Goal: Task Accomplishment & Management: Manage account settings

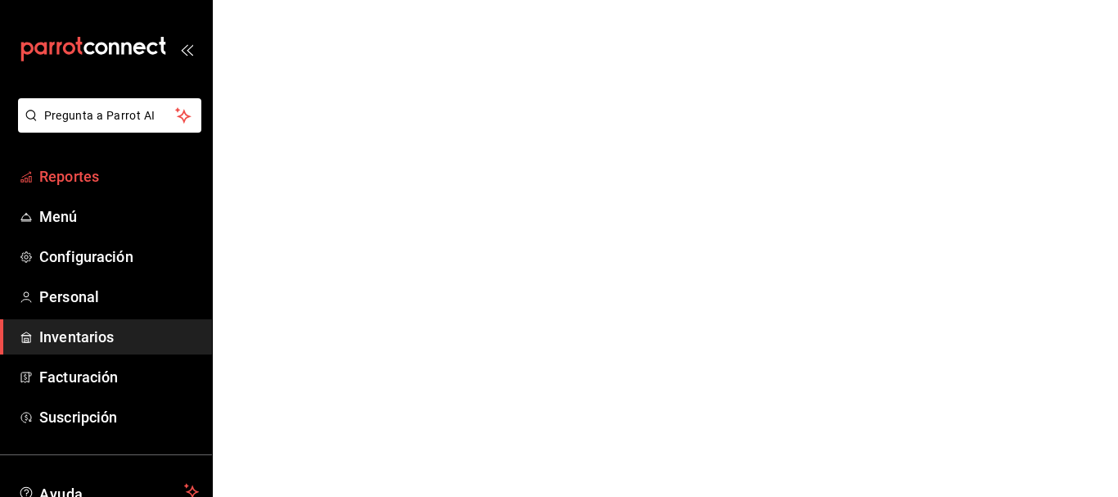
click at [61, 174] on span "Reportes" at bounding box center [119, 176] width 160 height 22
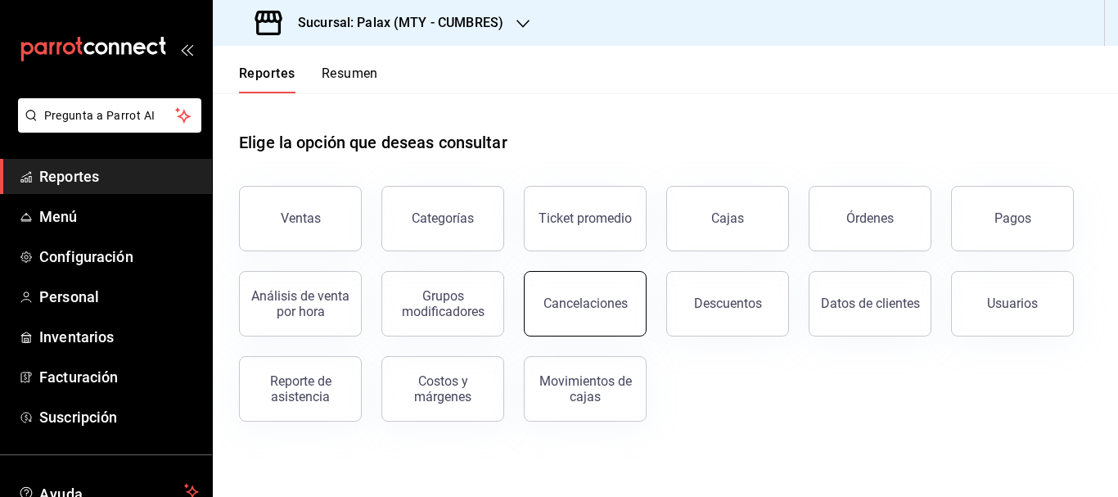
click at [609, 308] on div "Cancelaciones" at bounding box center [586, 304] width 84 height 16
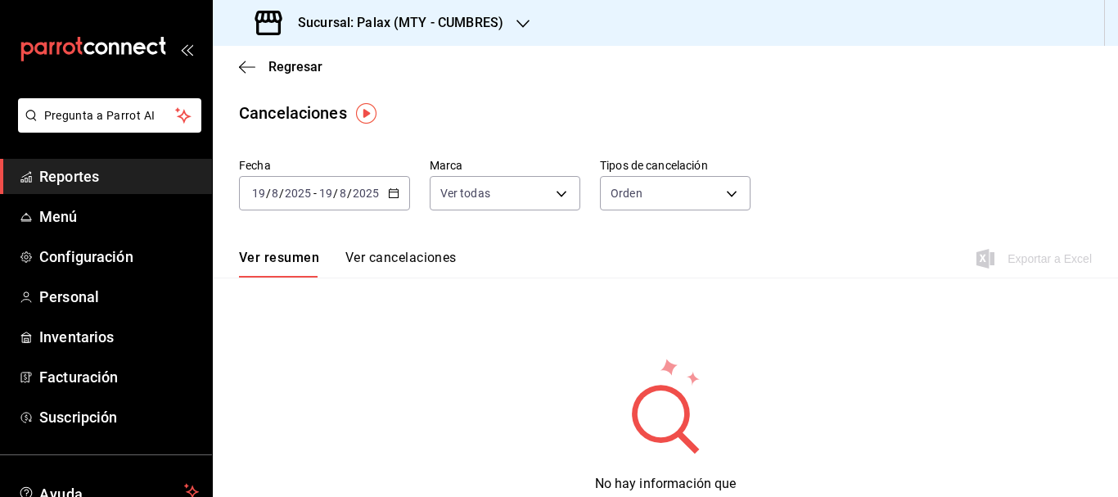
click at [392, 194] on icon "button" at bounding box center [393, 192] width 11 height 11
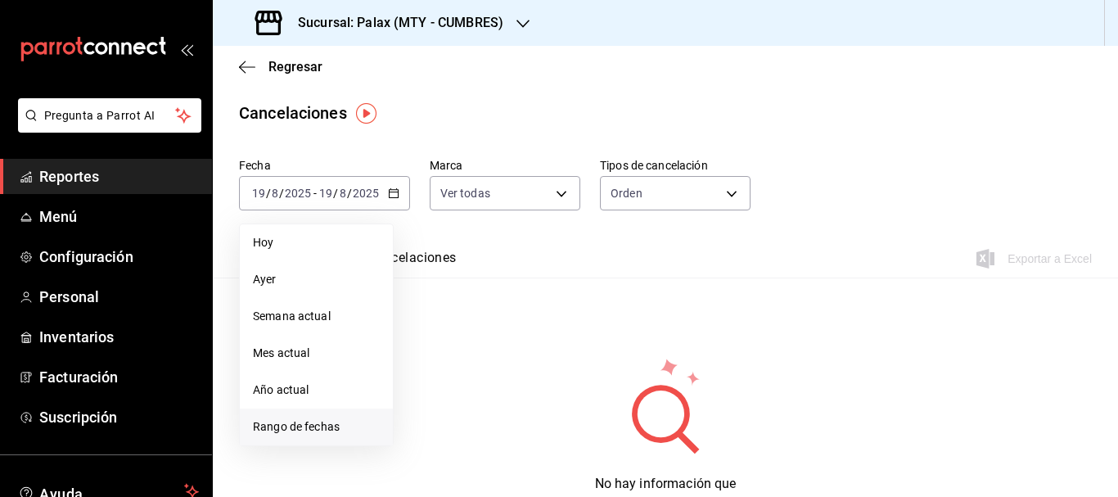
click at [319, 424] on span "Rango de fechas" at bounding box center [316, 426] width 127 height 17
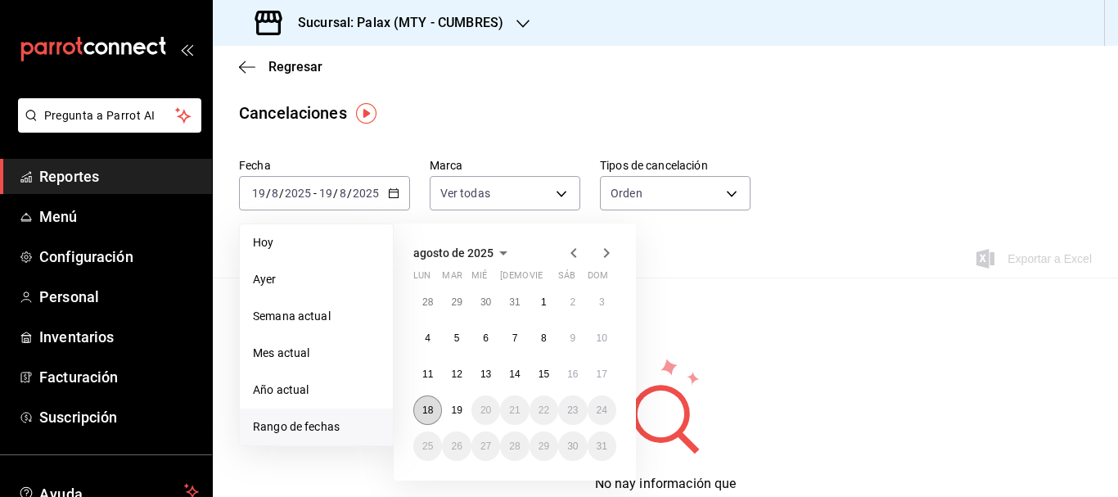
click at [424, 409] on abbr "18" at bounding box center [427, 409] width 11 height 11
click at [459, 409] on abbr "19" at bounding box center [456, 409] width 11 height 11
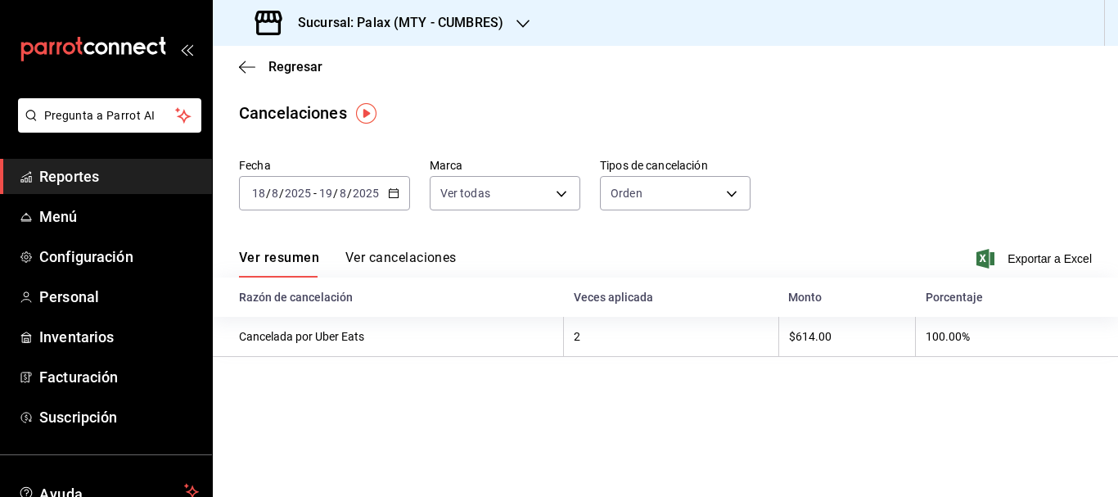
click at [414, 252] on button "Ver cancelaciones" at bounding box center [401, 264] width 111 height 28
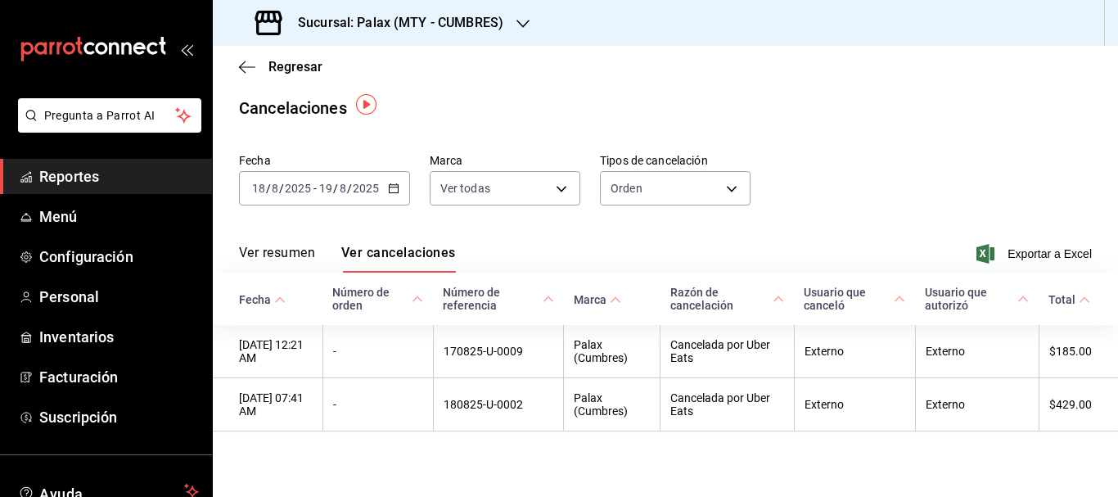
scroll to position [10, 0]
click at [709, 165] on div "Orden ORDER" at bounding box center [675, 185] width 151 height 41
click at [697, 183] on body "Pregunta a Parrot AI Reportes Menú Configuración Personal Inventarios Facturaci…" at bounding box center [559, 248] width 1118 height 497
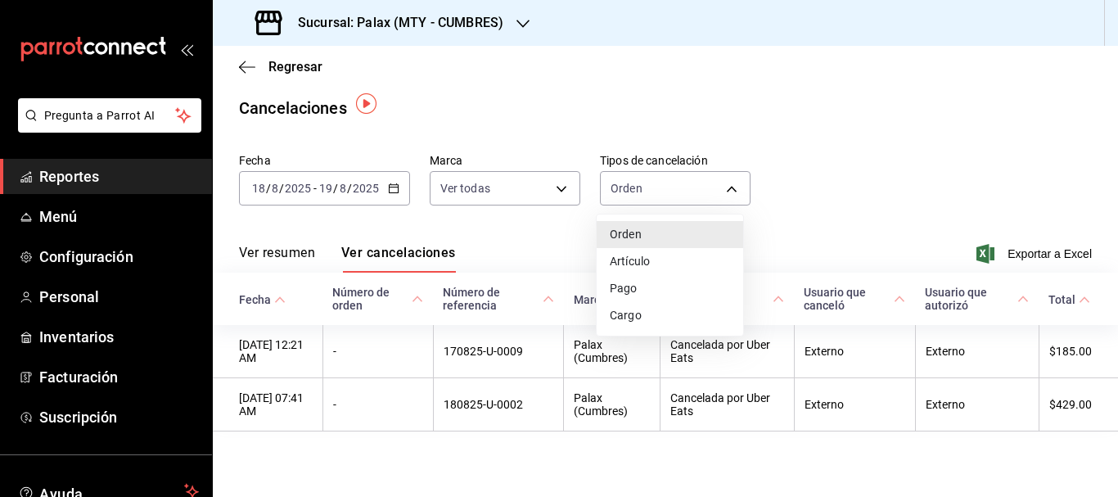
click at [648, 266] on li "Artículo" at bounding box center [670, 261] width 147 height 27
type input "ORDER_ITEM"
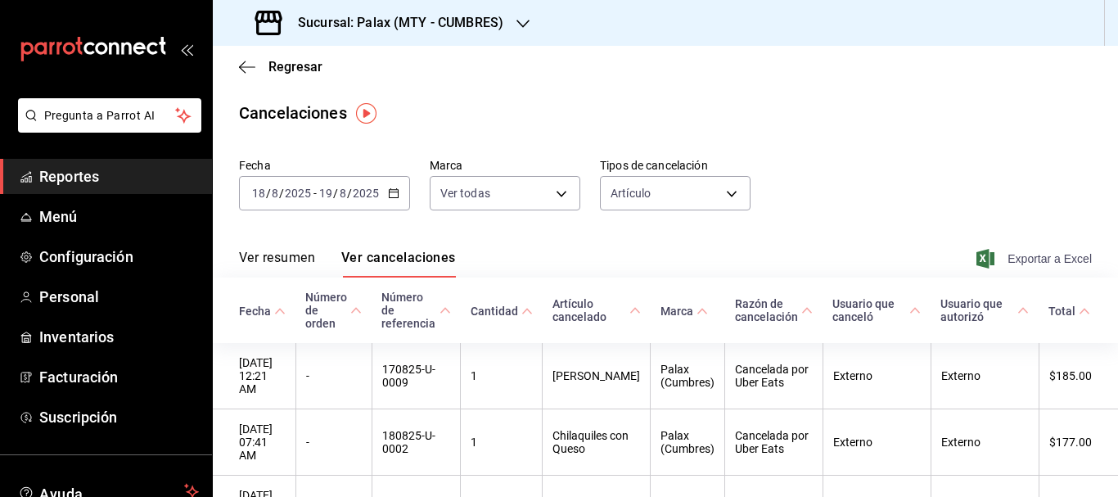
click at [1018, 261] on span "Exportar a Excel" at bounding box center [1036, 259] width 112 height 20
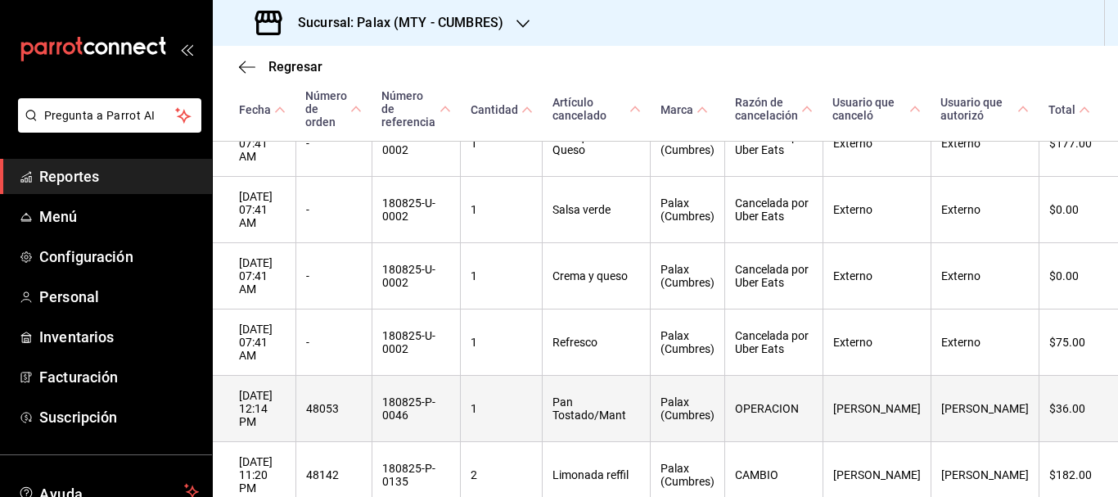
scroll to position [548, 0]
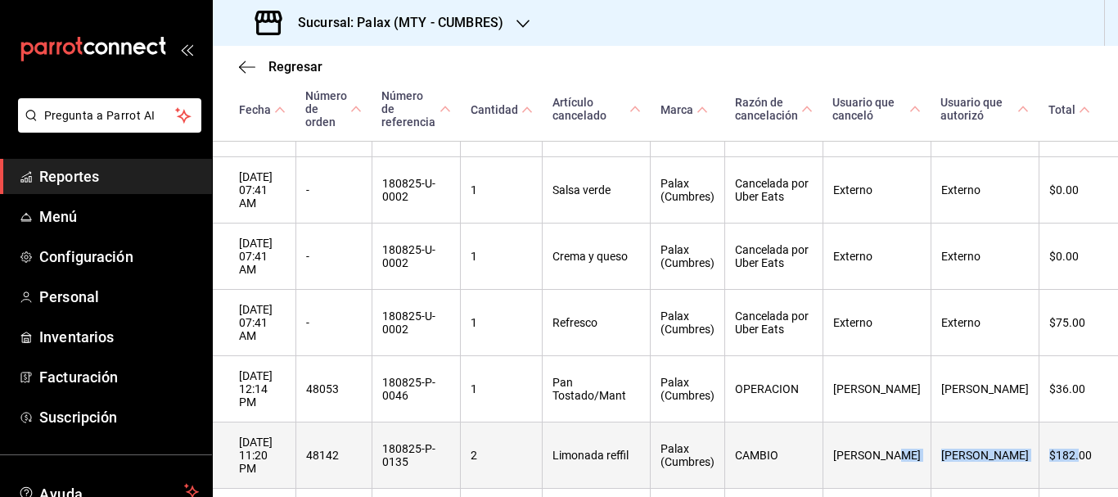
drag, startPoint x: 1070, startPoint y: 348, endPoint x: 912, endPoint y: 354, distance: 158.1
click at [880, 422] on tr "[DATE] 11:20 PM 48142 180825-P-0135 2 Limonada reffil Palax (Cumbres) CAMBIO [P…" at bounding box center [666, 455] width 906 height 66
click at [896, 422] on th "[PERSON_NAME]" at bounding box center [877, 455] width 108 height 66
drag, startPoint x: 922, startPoint y: 351, endPoint x: 845, endPoint y: 351, distance: 77.0
click at [845, 422] on tr "[DATE] 11:20 PM 48142 180825-P-0135 2 Limonada reffil Palax (Cumbres) CAMBIO [P…" at bounding box center [666, 455] width 906 height 66
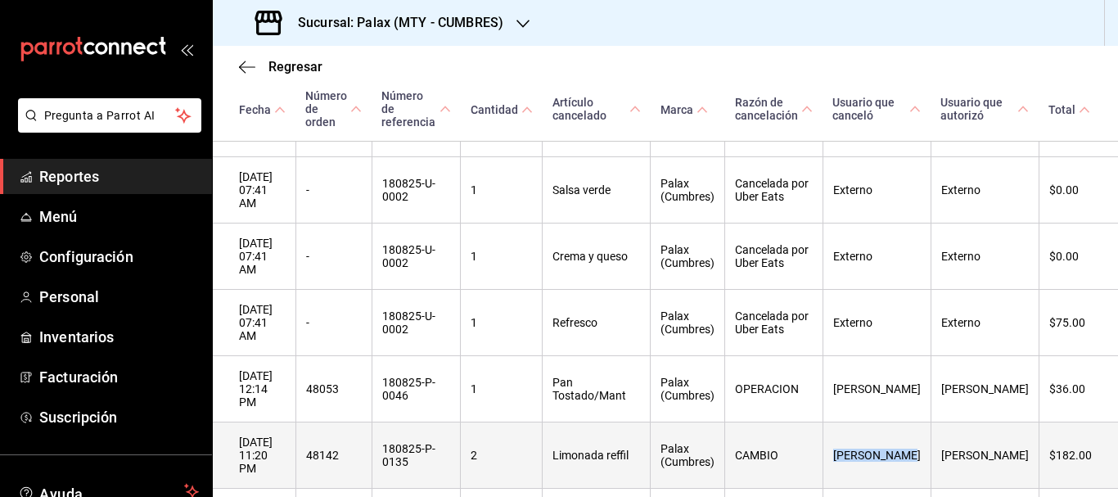
drag, startPoint x: 992, startPoint y: 350, endPoint x: 956, endPoint y: 344, distance: 36.6
click at [956, 422] on th "[PERSON_NAME]" at bounding box center [985, 455] width 108 height 66
click at [981, 422] on th "[PERSON_NAME]" at bounding box center [985, 455] width 108 height 66
drag, startPoint x: 979, startPoint y: 355, endPoint x: 950, endPoint y: 339, distance: 33.7
click at [950, 422] on th "[PERSON_NAME]" at bounding box center [985, 455] width 108 height 66
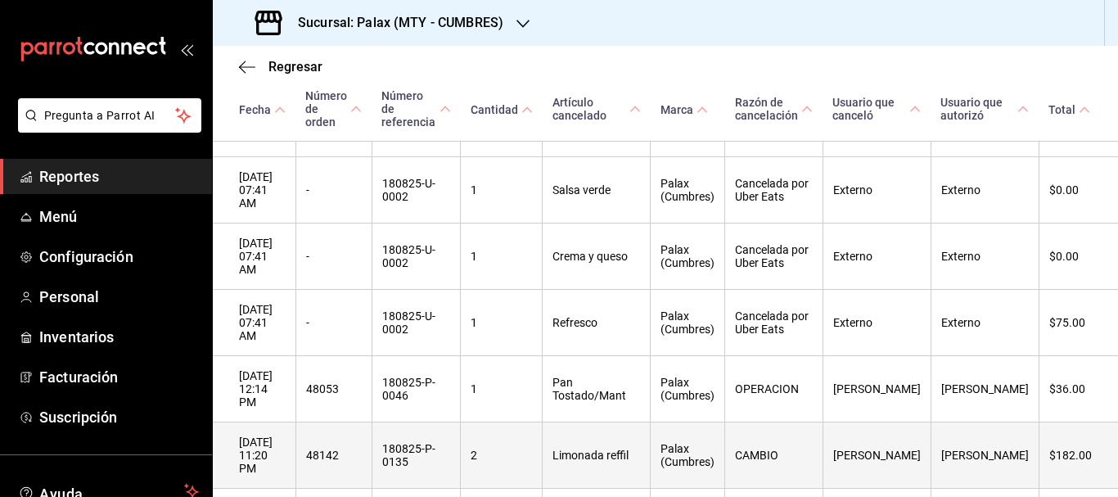
drag, startPoint x: 995, startPoint y: 359, endPoint x: 953, endPoint y: 332, distance: 49.7
click at [953, 422] on th "[PERSON_NAME]" at bounding box center [985, 455] width 108 height 66
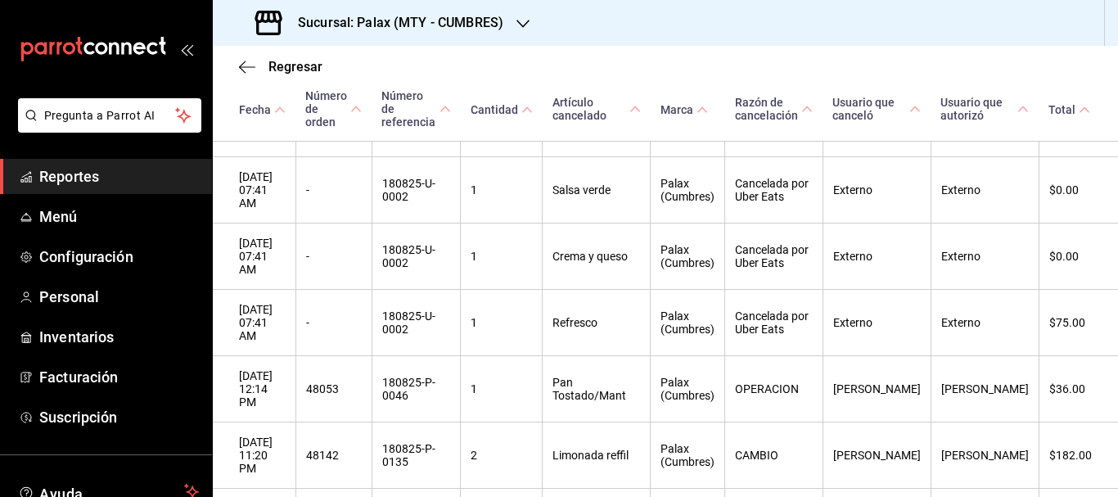
click at [127, 184] on span "Reportes" at bounding box center [119, 176] width 160 height 22
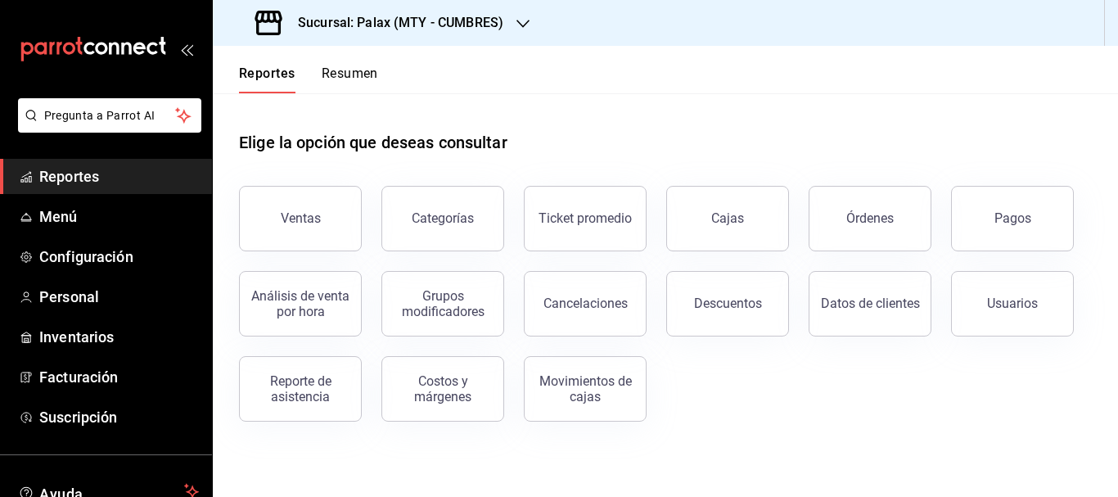
click at [317, 219] on div "Ventas" at bounding box center [301, 218] width 40 height 16
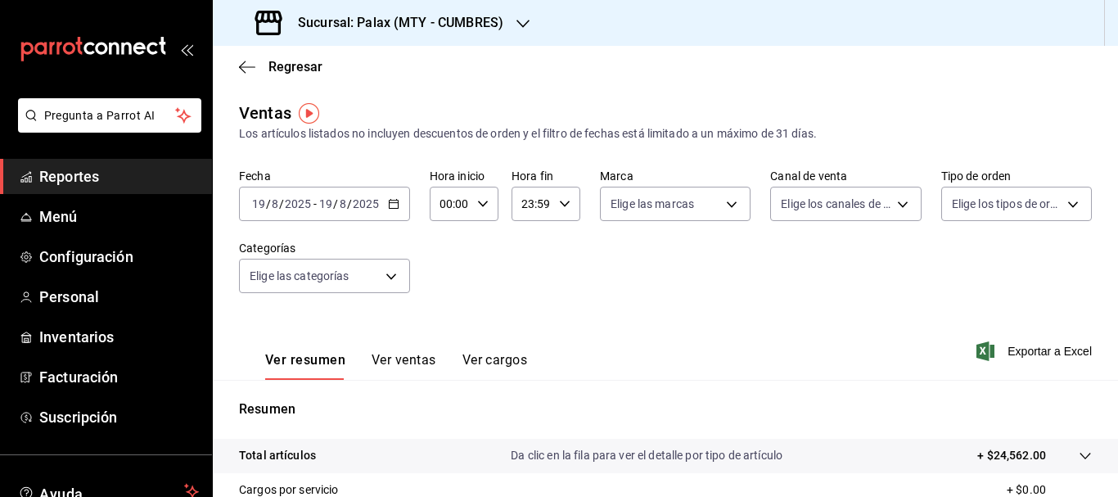
click at [397, 201] on \(Stroke\) "button" at bounding box center [394, 204] width 10 height 9
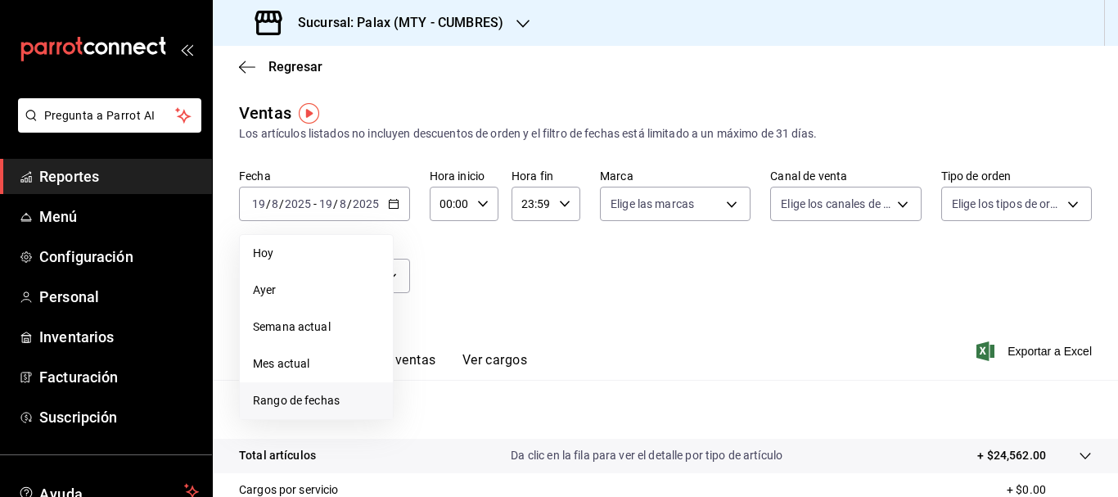
click at [330, 399] on span "Rango de fechas" at bounding box center [316, 400] width 127 height 17
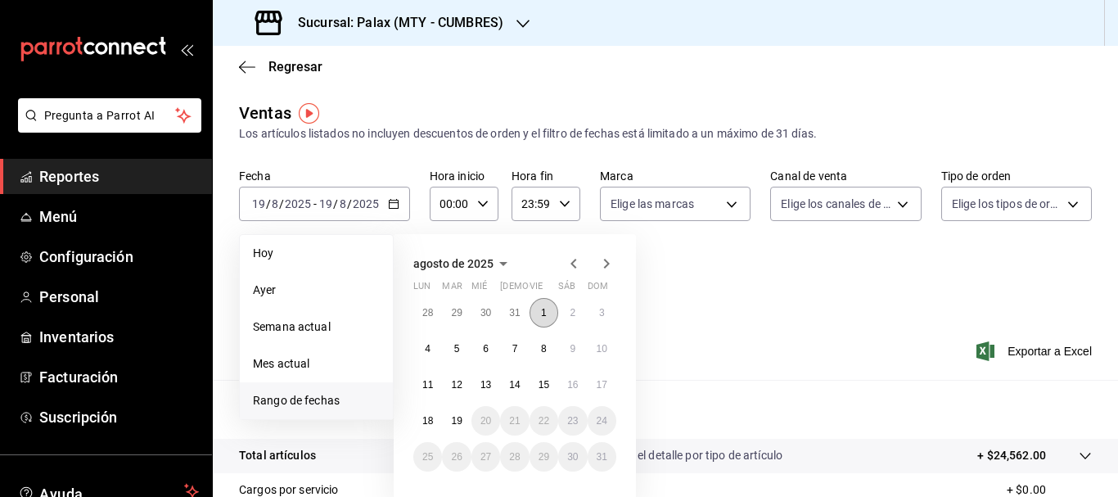
click at [543, 312] on abbr "1" at bounding box center [544, 312] width 6 height 11
click at [517, 392] on button "14" at bounding box center [514, 384] width 29 height 29
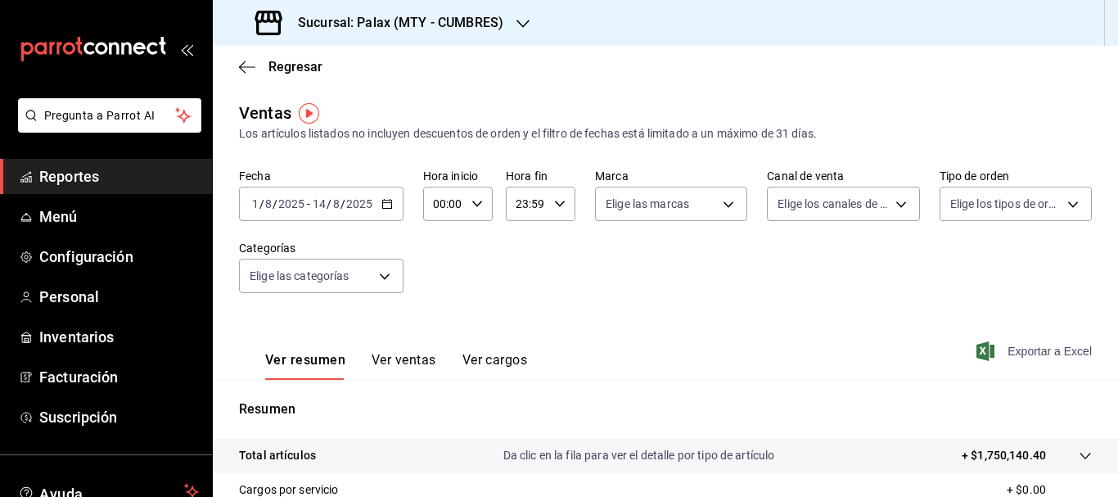
click at [1027, 353] on span "Exportar a Excel" at bounding box center [1036, 351] width 112 height 20
click at [86, 176] on span "Reportes" at bounding box center [119, 176] width 160 height 22
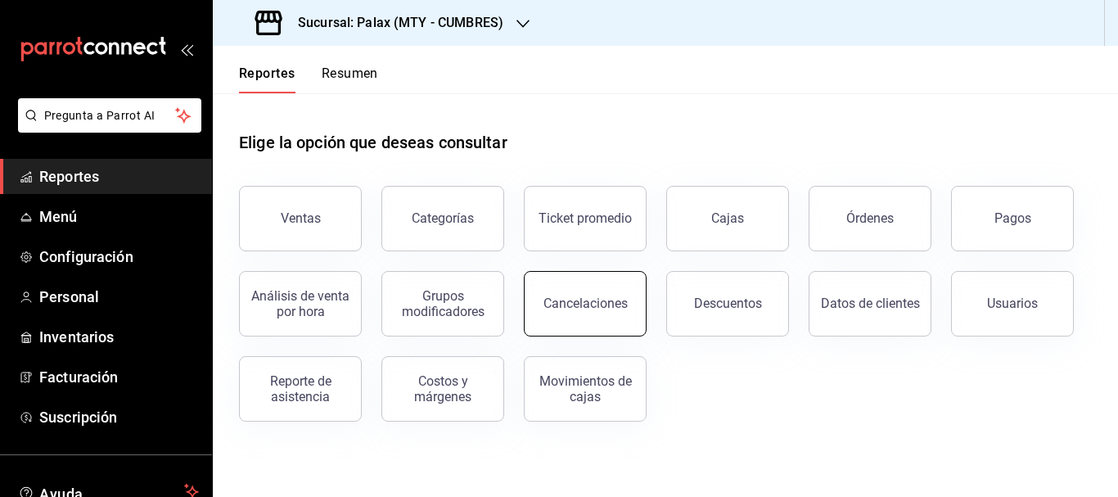
click at [581, 298] on div "Cancelaciones" at bounding box center [586, 304] width 84 height 16
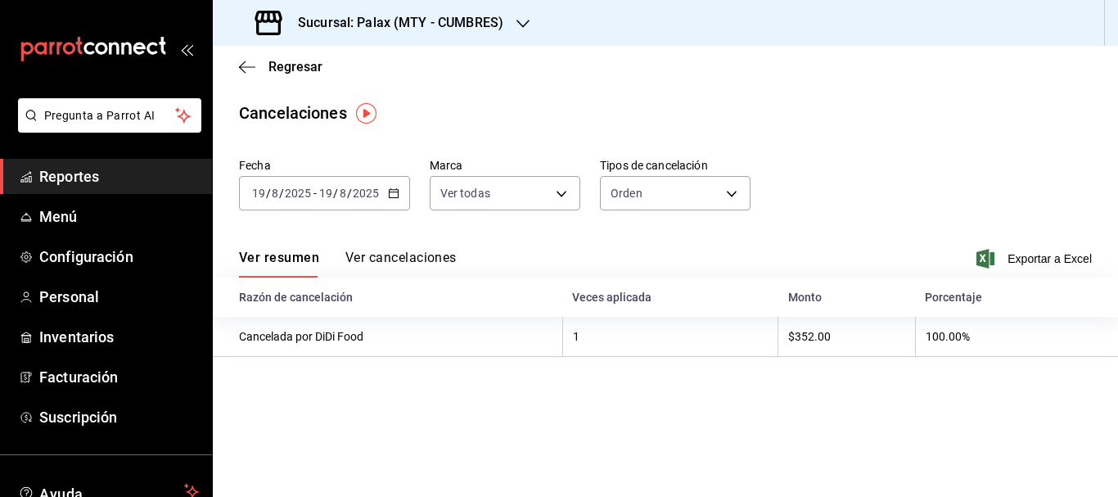
click at [411, 192] on div "Fecha [DATE] [DATE] - [DATE] [DATE] Marca Ver todas [object Object] Tipos de ca…" at bounding box center [665, 190] width 853 height 79
click at [399, 192] on div "[DATE] [DATE] - [DATE] [DATE]" at bounding box center [324, 193] width 171 height 34
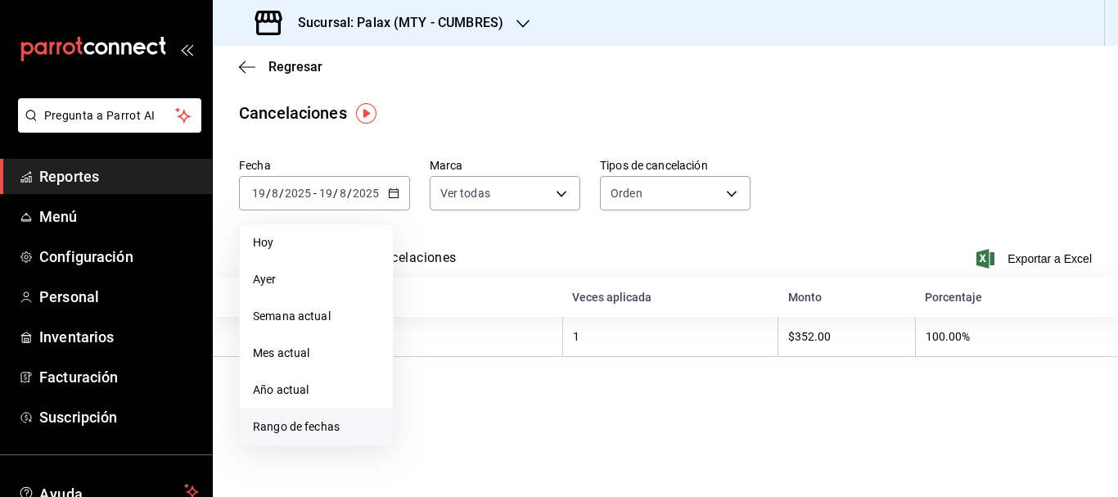
click at [291, 423] on span "Rango de fechas" at bounding box center [316, 426] width 127 height 17
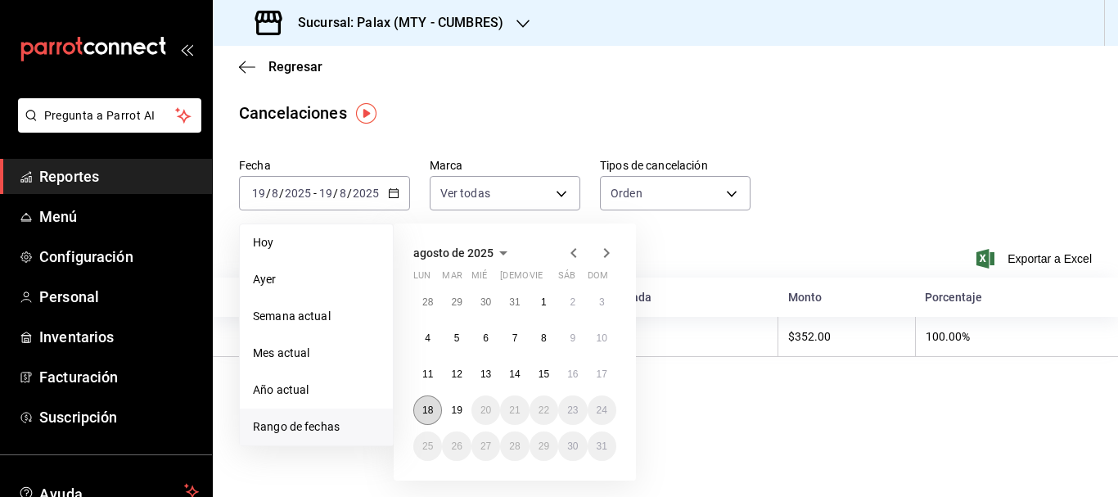
click at [417, 407] on button "18" at bounding box center [427, 409] width 29 height 29
click at [459, 406] on abbr "19" at bounding box center [456, 409] width 11 height 11
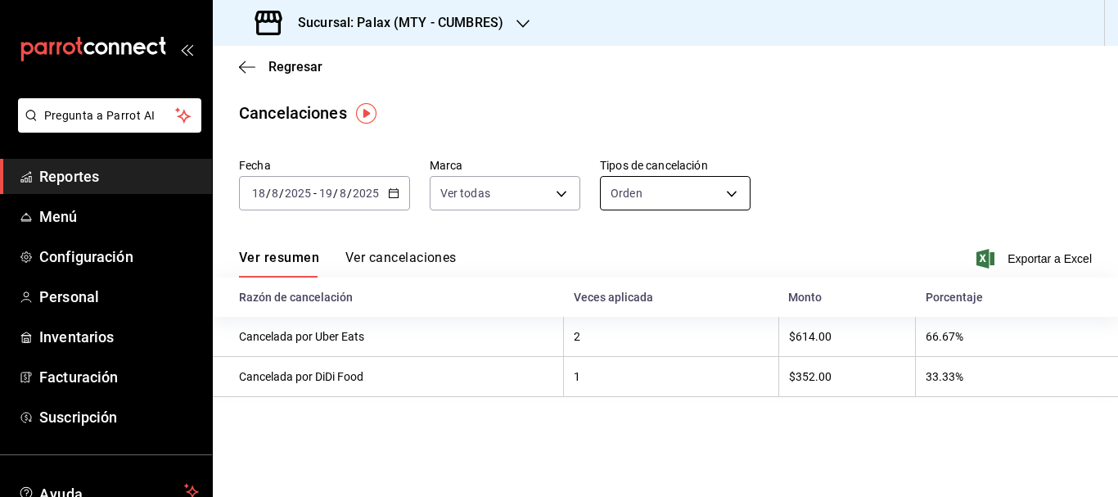
click at [667, 186] on body "Pregunta a Parrot AI Reportes Menú Configuración Personal Inventarios Facturaci…" at bounding box center [559, 248] width 1118 height 497
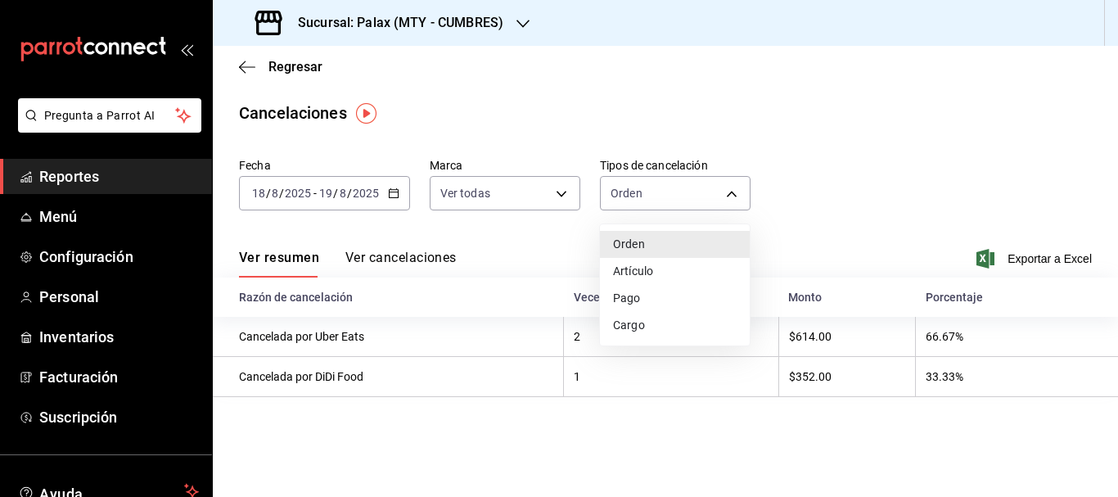
click at [650, 269] on li "Artículo" at bounding box center [675, 271] width 150 height 27
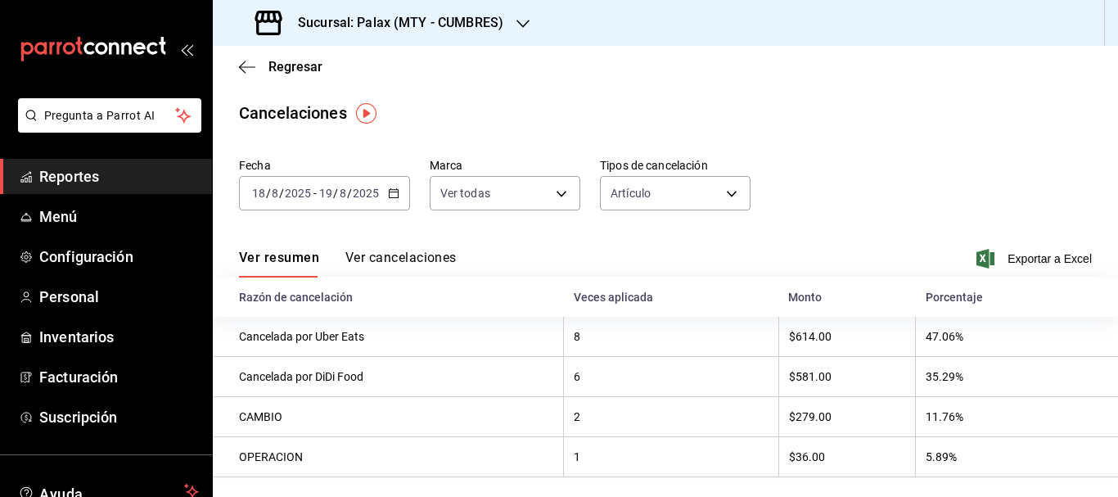
click at [838, 177] on div "Fecha [DATE] [DATE] - [DATE] [DATE] Marca Ver todas [object Object] Tipos de ca…" at bounding box center [665, 190] width 853 height 79
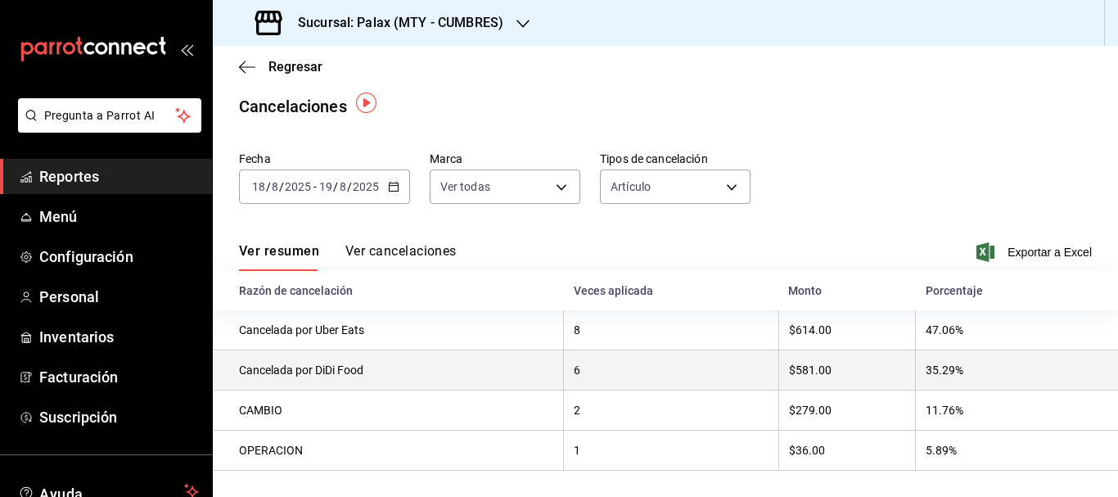
scroll to position [11, 0]
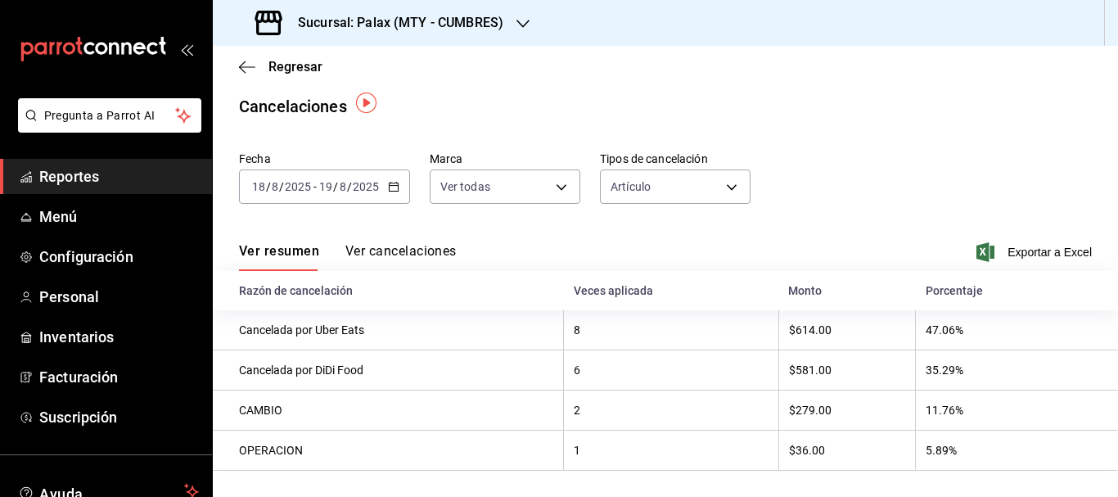
click at [395, 224] on div "Ver resumen Ver cancelaciones Exportar a Excel" at bounding box center [666, 247] width 906 height 47
click at [391, 250] on button "Ver cancelaciones" at bounding box center [401, 257] width 111 height 28
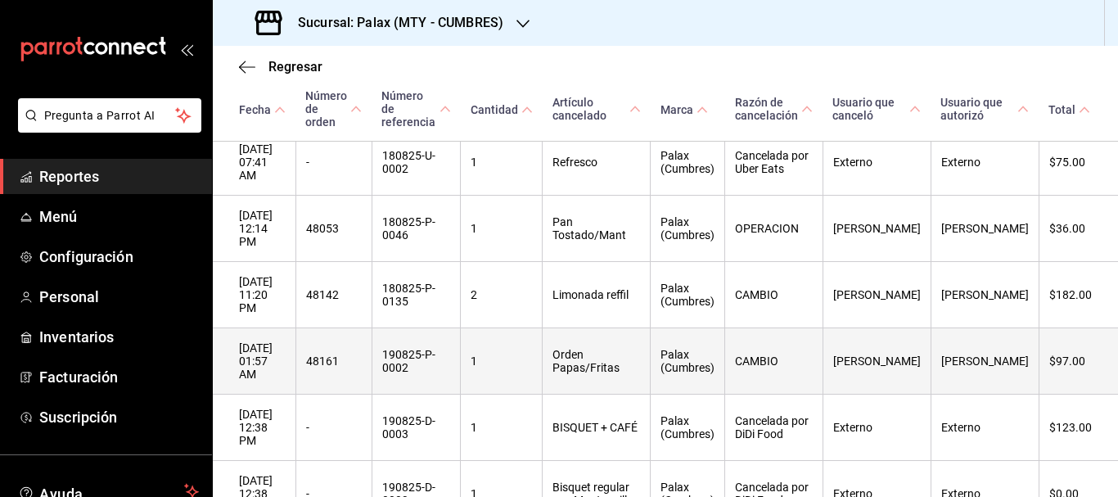
scroll to position [737, 0]
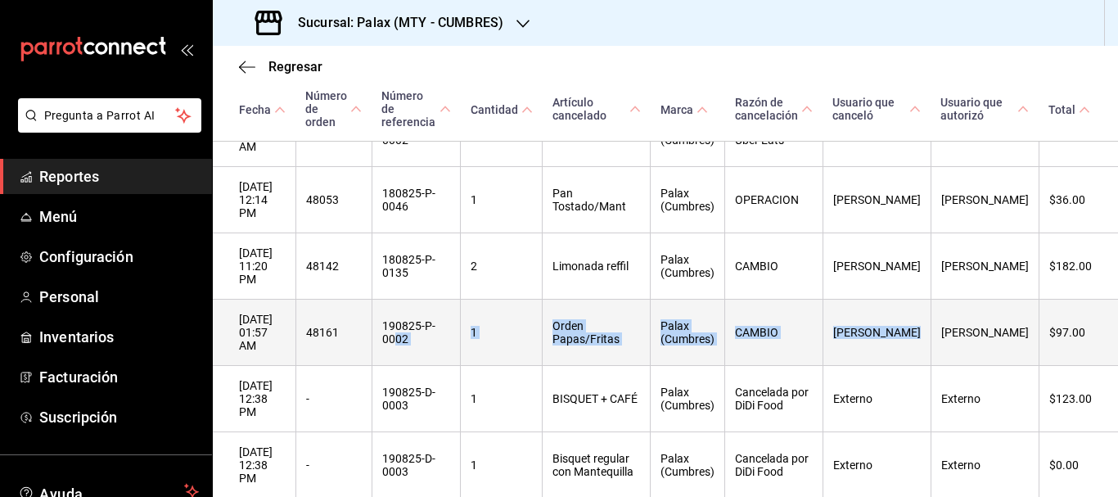
drag, startPoint x: 904, startPoint y: 215, endPoint x: 425, endPoint y: 219, distance: 479.0
click at [425, 300] on tr "[DATE] 01:57 AM 48161 190825-P-0002 1 Orden Papas/Fritas Palax (Cumbres) CAMBIO…" at bounding box center [666, 333] width 906 height 66
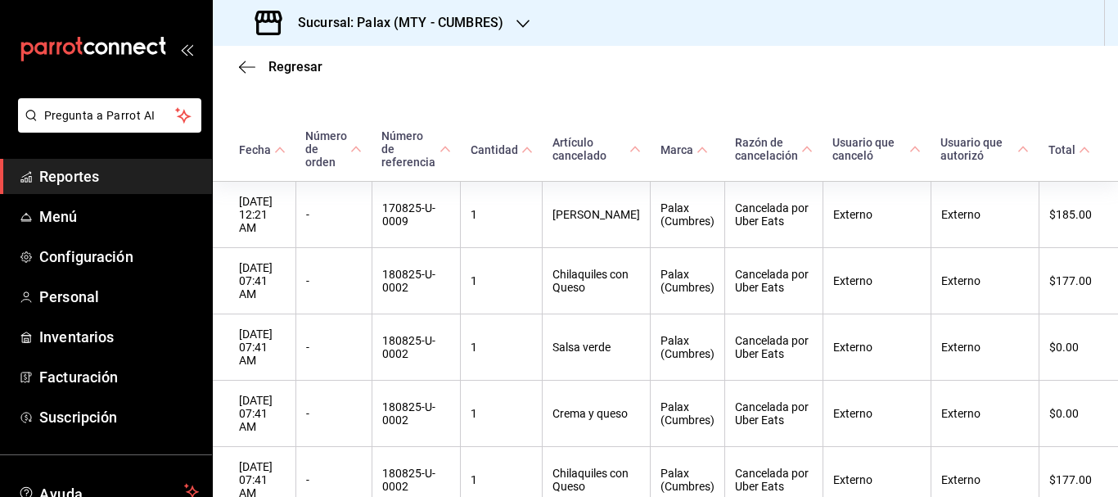
scroll to position [0, 0]
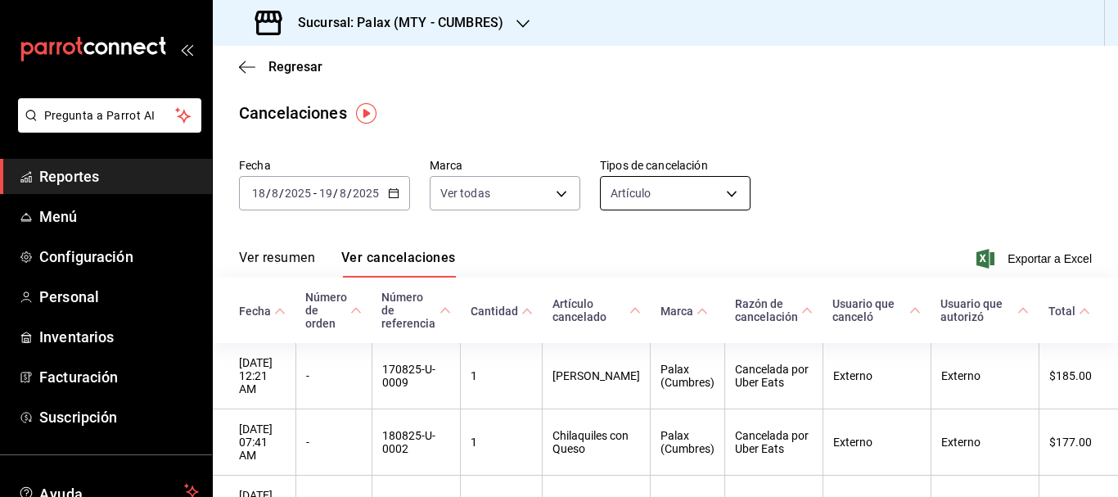
click at [634, 189] on body "Pregunta a Parrot AI Reportes Menú Configuración Personal Inventarios Facturaci…" at bounding box center [559, 248] width 1118 height 497
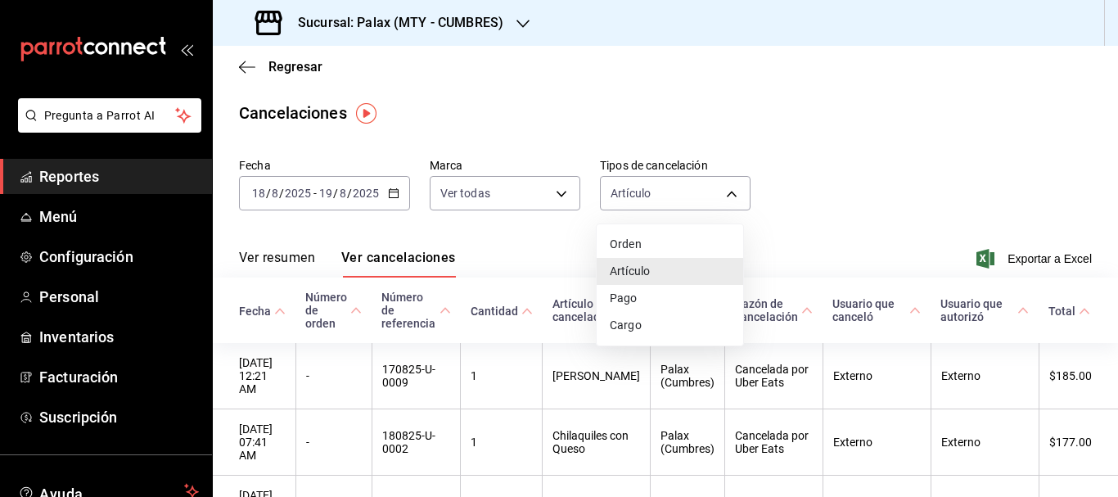
click at [617, 289] on li "Pago" at bounding box center [670, 298] width 147 height 27
type input "ORDER_PAYMENT"
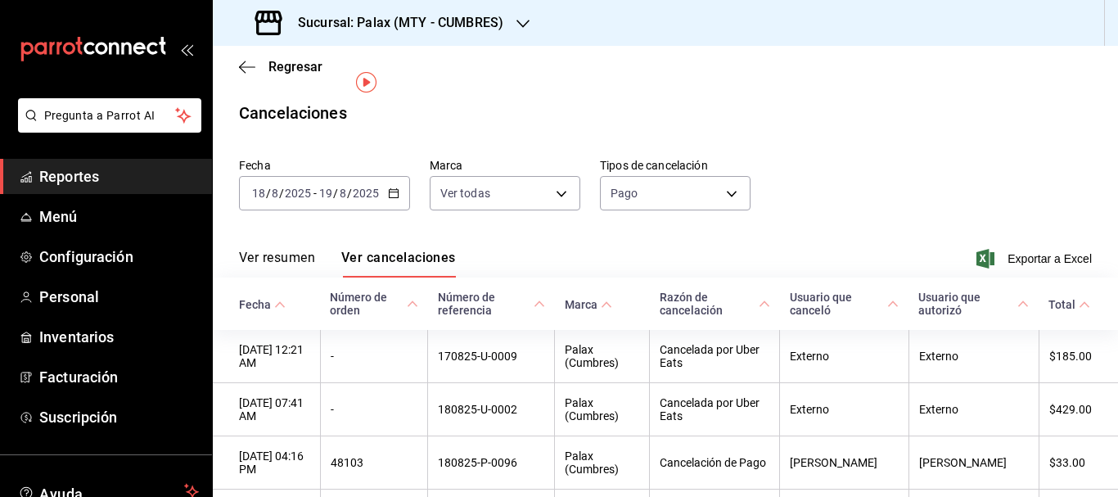
scroll to position [120, 0]
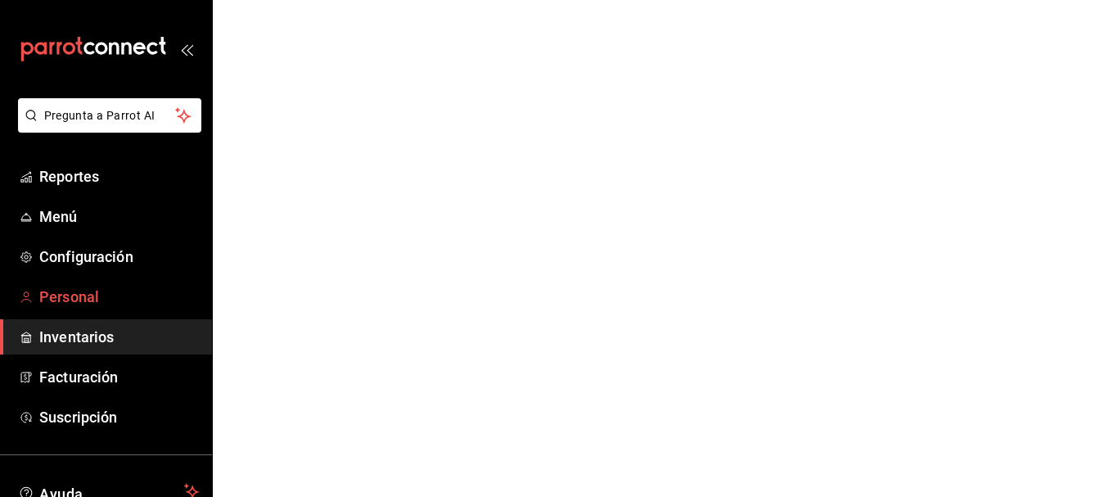
click at [92, 296] on span "Personal" at bounding box center [119, 297] width 160 height 22
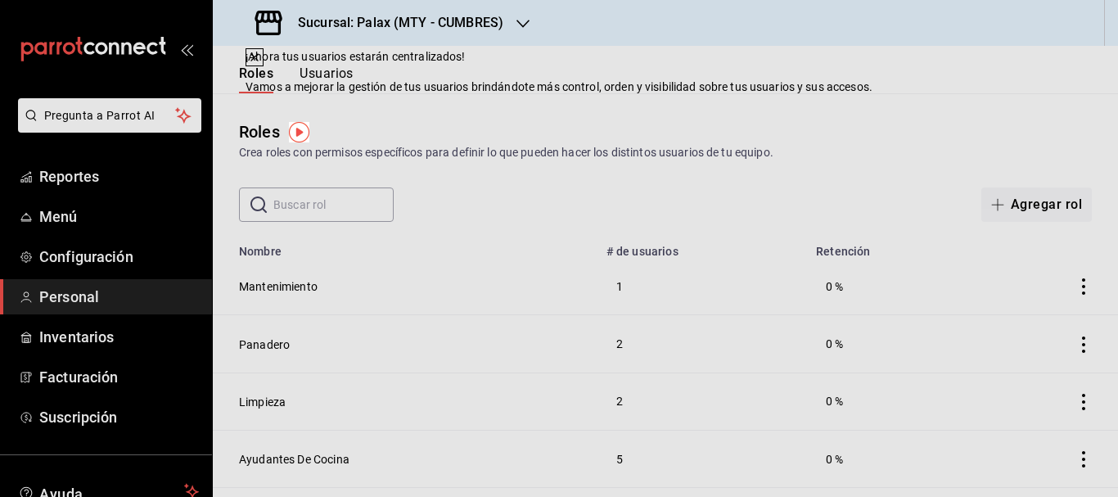
click at [748, 107] on div "Roles Crea roles con permisos específicos para definir lo que pueden hacer los …" at bounding box center [666, 157] width 906 height 129
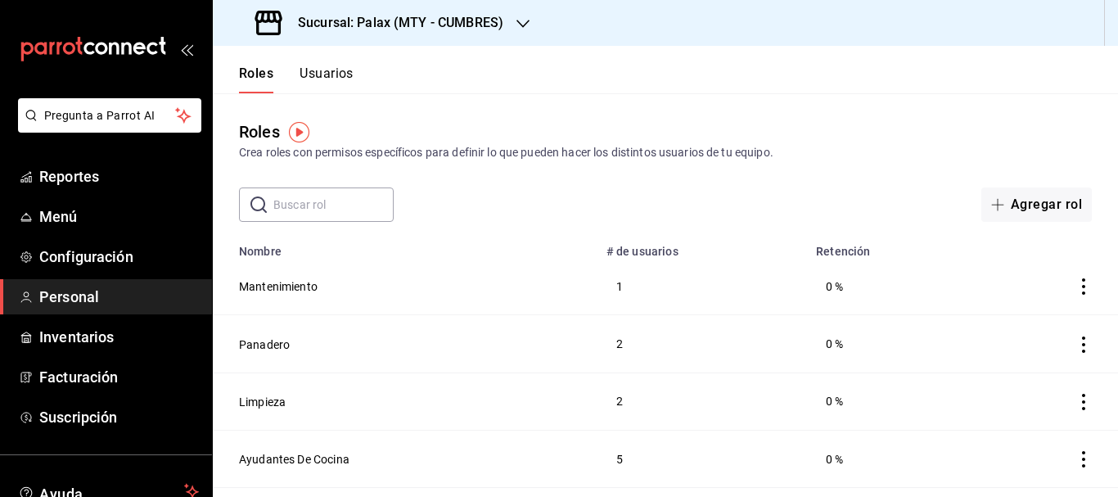
click at [320, 202] on input "text" at bounding box center [333, 204] width 120 height 33
click at [581, 90] on header "Roles Usuarios" at bounding box center [666, 69] width 906 height 47
click at [323, 78] on button "Usuarios" at bounding box center [327, 80] width 54 height 28
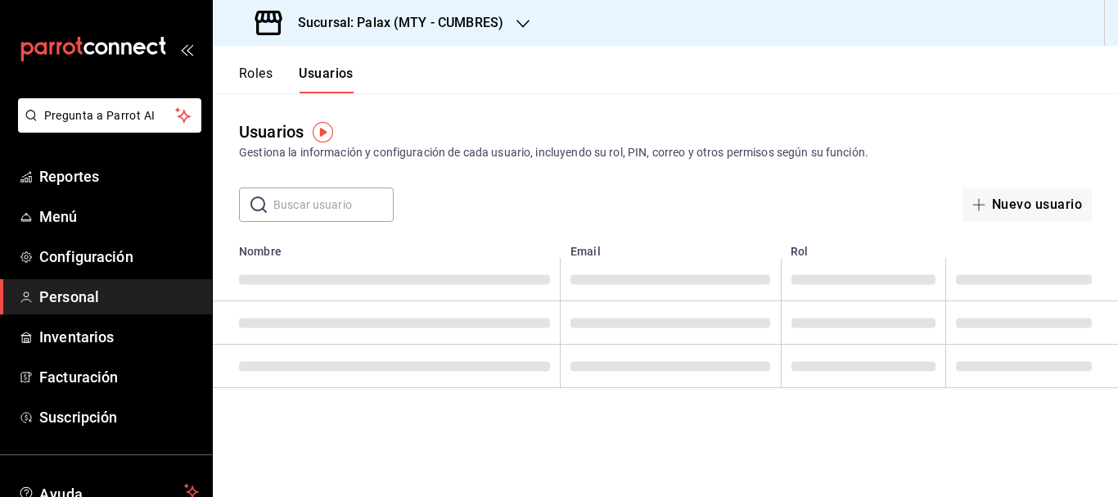
click at [278, 192] on input "text" at bounding box center [333, 204] width 120 height 33
click at [288, 201] on input "text" at bounding box center [333, 204] width 120 height 33
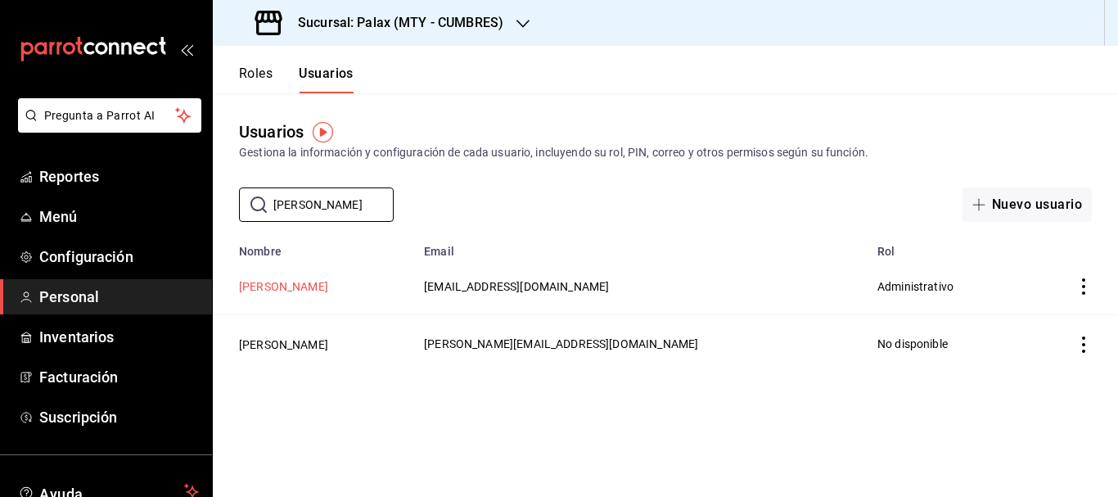
type input "julian"
click at [287, 286] on button "[PERSON_NAME]" at bounding box center [283, 286] width 89 height 16
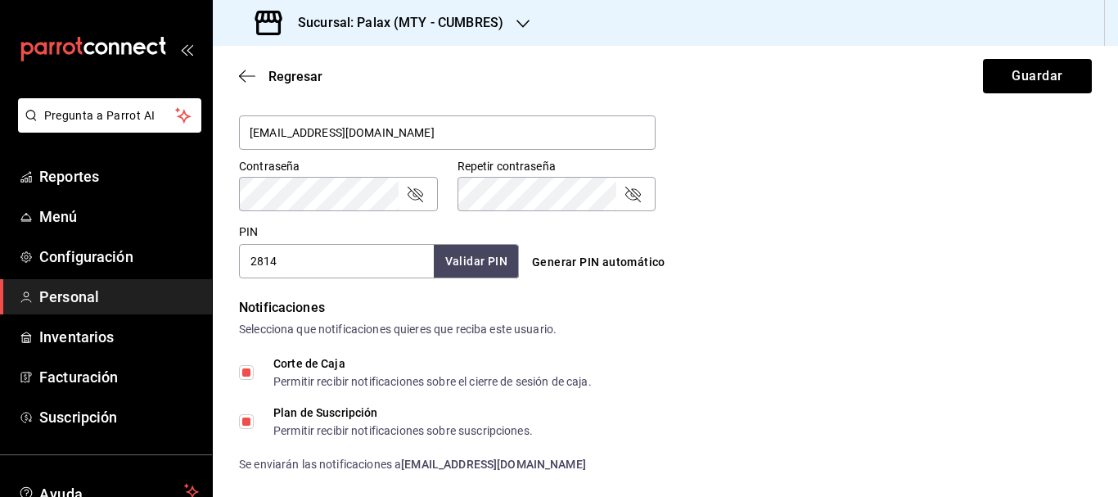
scroll to position [737, 0]
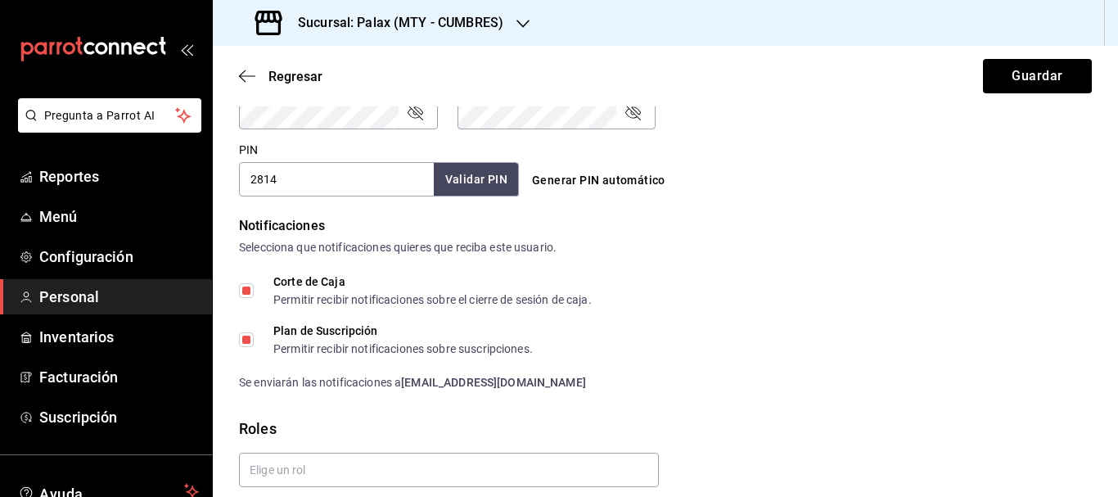
click at [296, 178] on input "2814" at bounding box center [336, 179] width 195 height 34
type input "2704"
click at [445, 171] on button "Validar PIN" at bounding box center [475, 179] width 87 height 35
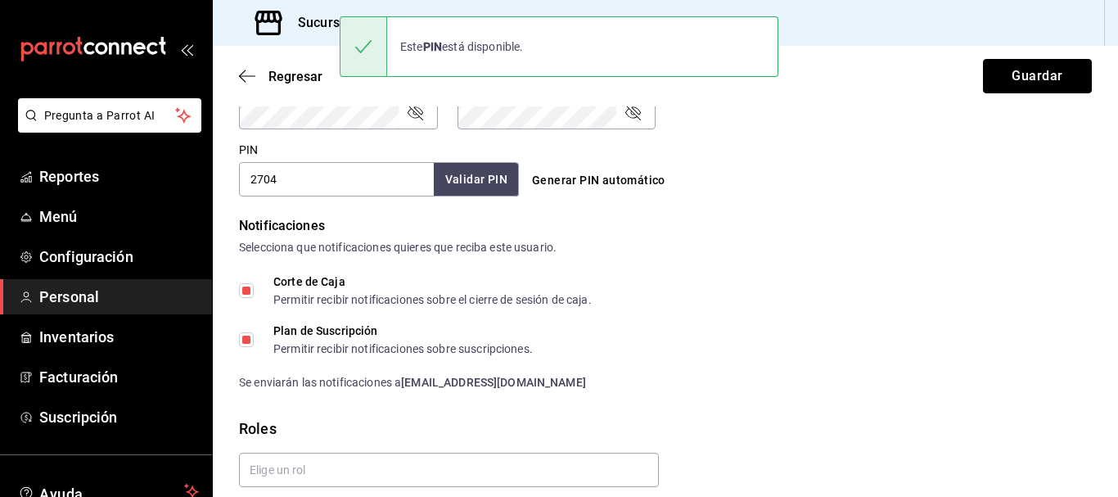
click at [1016, 75] on button "Guardar" at bounding box center [1037, 76] width 109 height 34
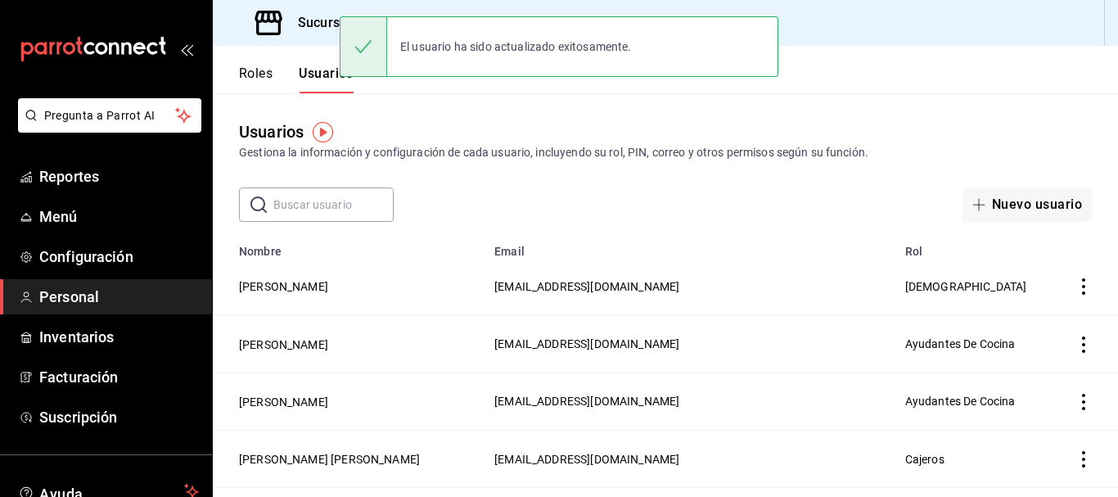
click at [344, 207] on input "text" at bounding box center [333, 204] width 120 height 33
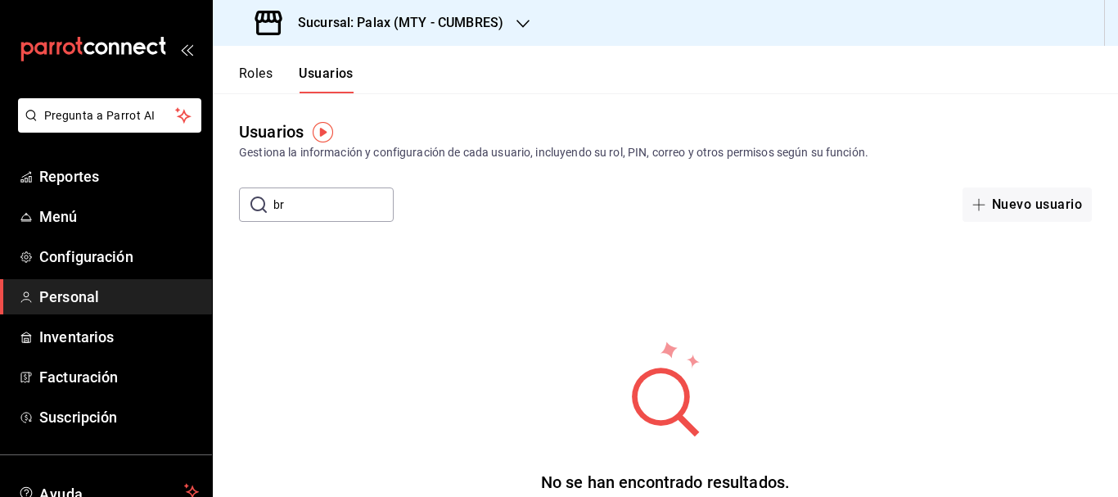
type input "b"
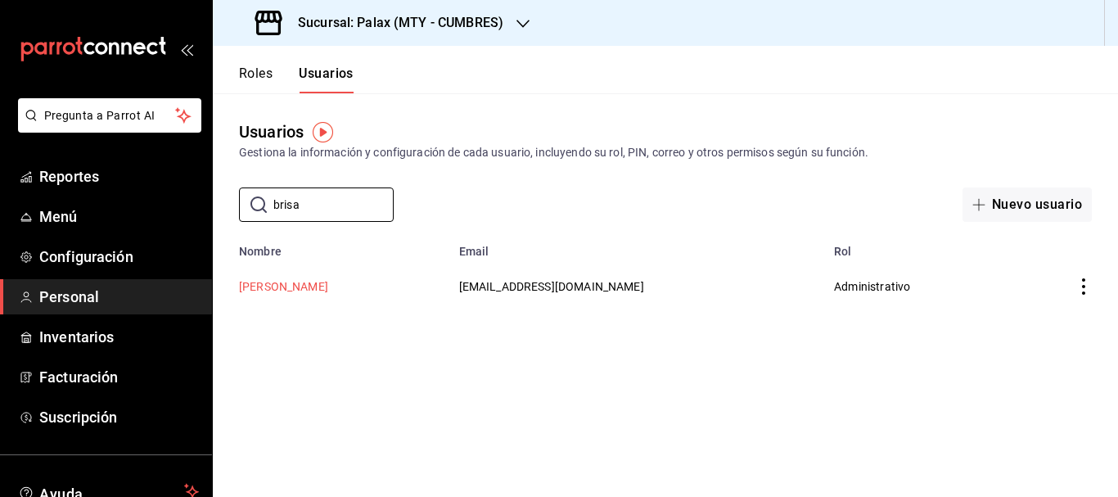
type input "brisa"
click at [273, 286] on button "Brisa Rodriguez" at bounding box center [283, 286] width 89 height 16
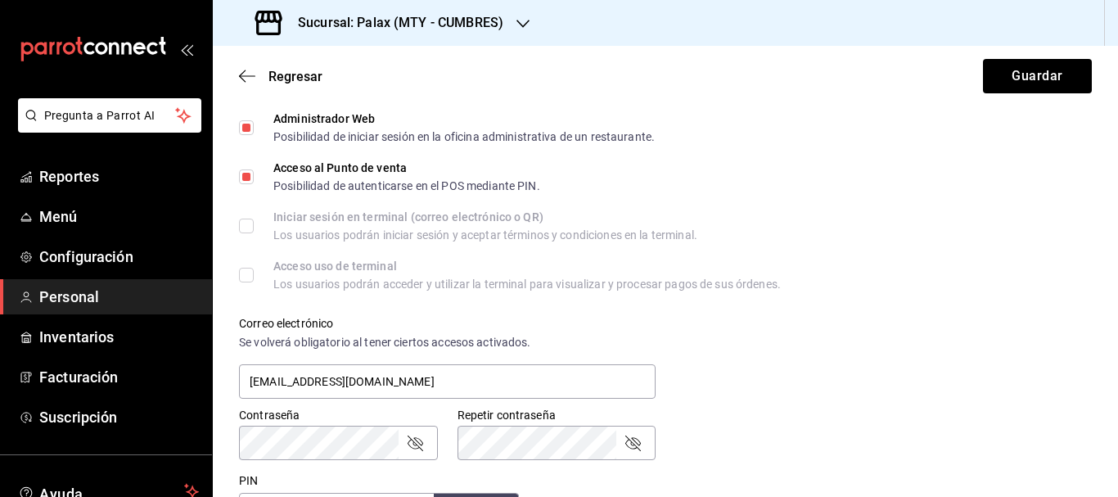
scroll to position [573, 0]
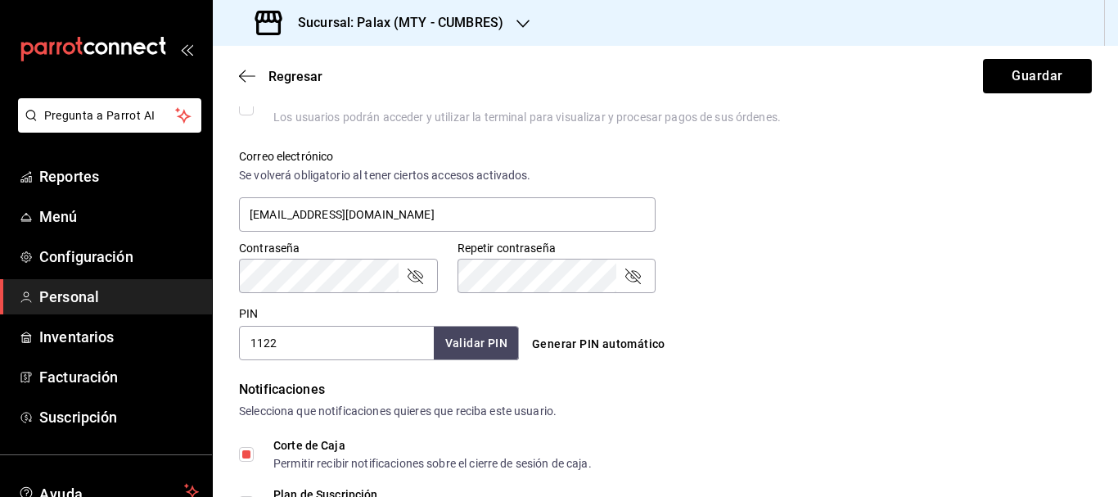
click at [333, 344] on input "1122" at bounding box center [336, 343] width 195 height 34
type input "811318"
click at [477, 324] on div "PIN 811318 Validar PIN ​" at bounding box center [379, 333] width 280 height 54
click at [474, 339] on button "Validar PIN" at bounding box center [475, 343] width 87 height 35
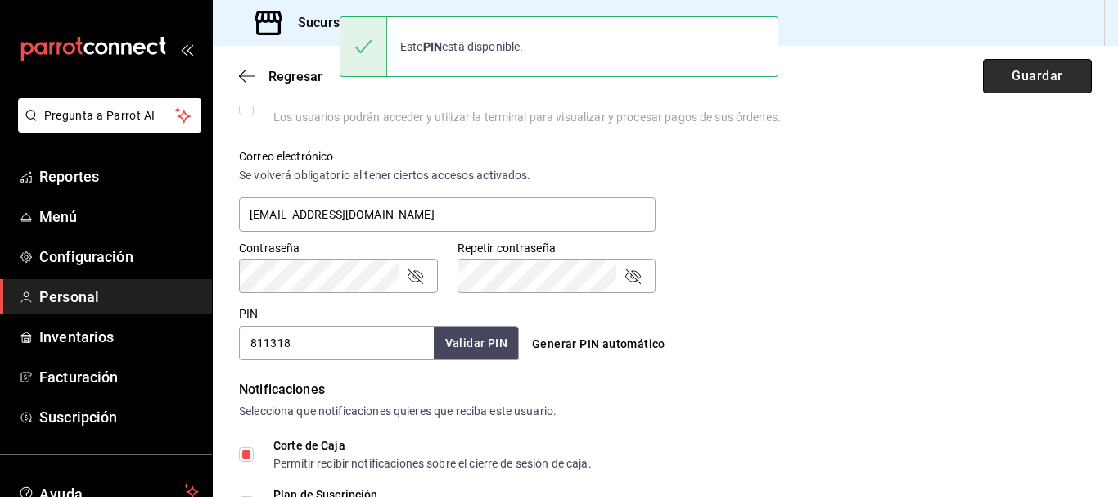
click at [1055, 76] on button "Guardar" at bounding box center [1037, 76] width 109 height 34
